Goal: Check status: Check status

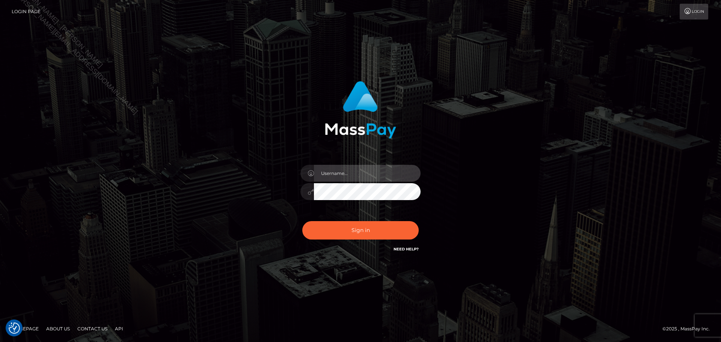
click at [371, 168] on input "text" at bounding box center [367, 173] width 107 height 17
click at [383, 176] on input "text" at bounding box center [367, 173] width 107 height 17
type input "[PERSON_NAME]"
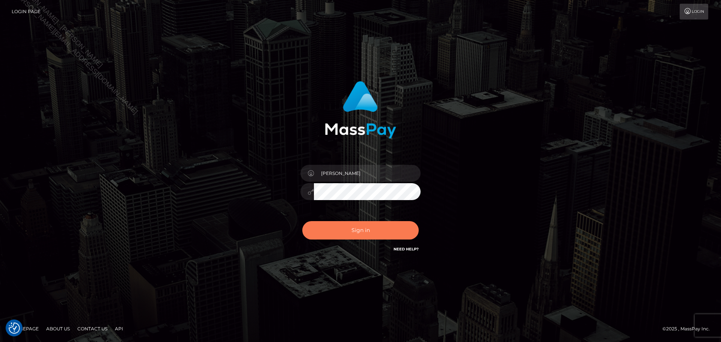
click at [377, 226] on button "Sign in" at bounding box center [360, 230] width 116 height 18
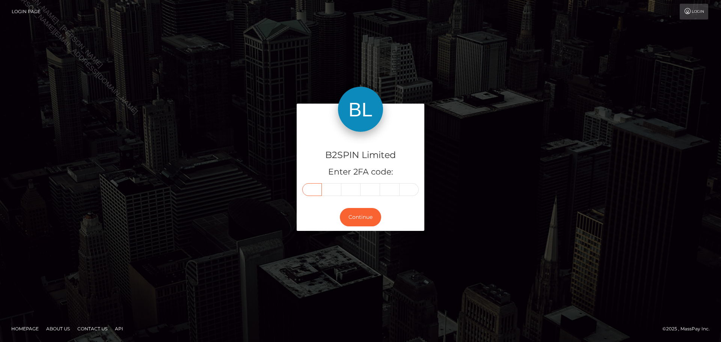
paste input "4"
type input "4"
type input "0"
type input "5"
type input "8"
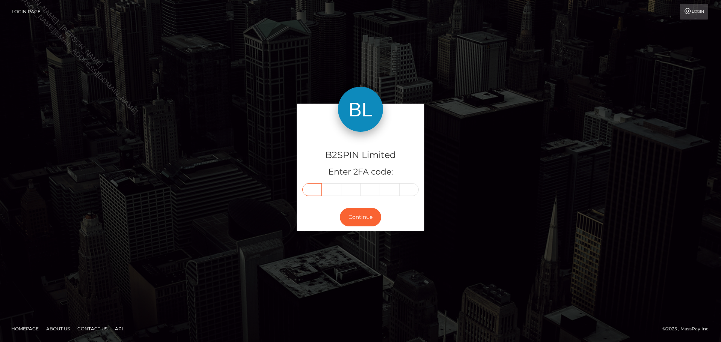
type input "6"
type input "1"
click at [370, 212] on button "Continue" at bounding box center [360, 217] width 41 height 18
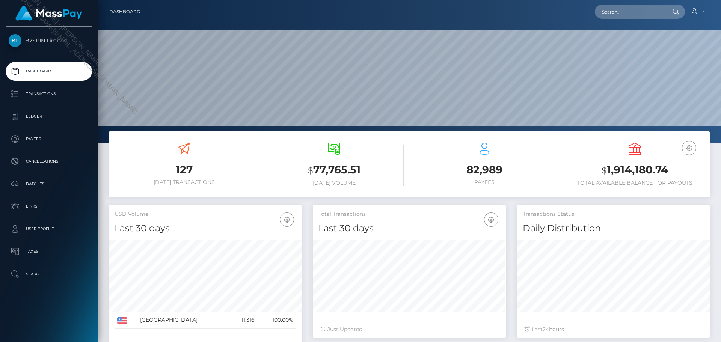
scroll to position [143, 623]
click at [643, 167] on h3 "$ 1,914,180.74" at bounding box center [634, 170] width 139 height 15
copy h3 "1,914,180.74"
click at [643, 167] on h3 "$ 1,914,180.74" at bounding box center [634, 170] width 139 height 15
